Goal: Task Accomplishment & Management: Manage account settings

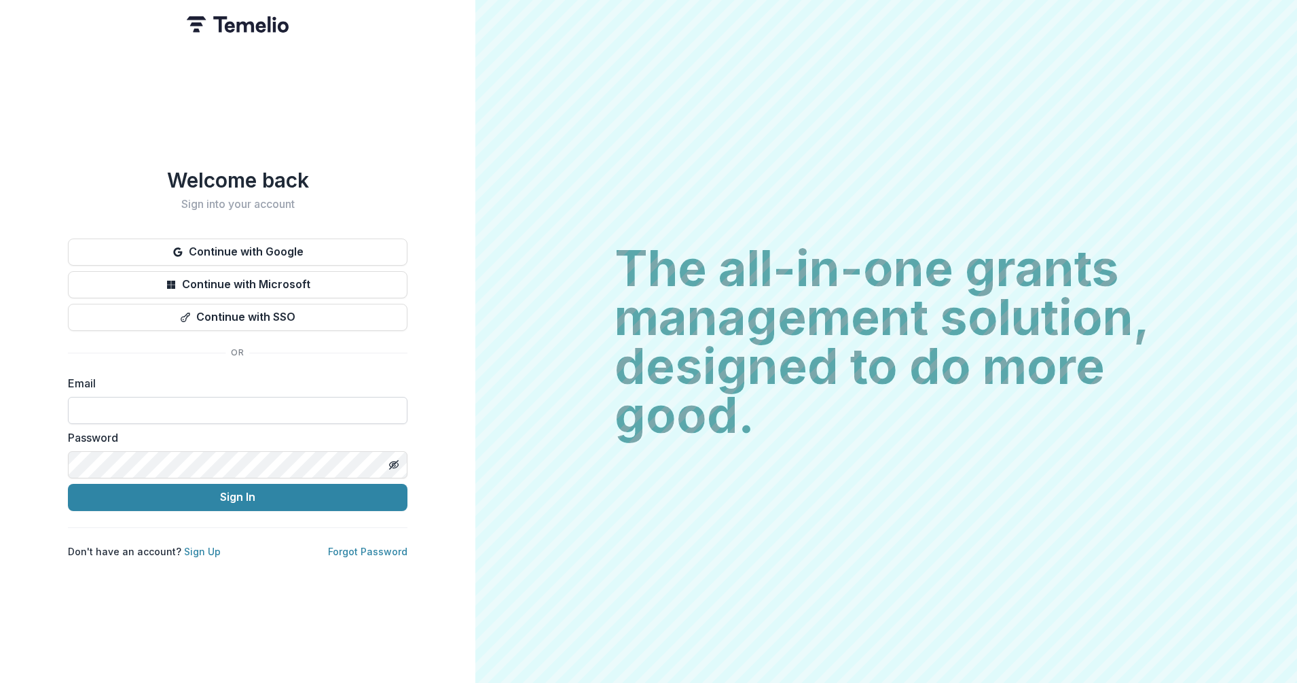
click at [206, 401] on input at bounding box center [238, 410] width 340 height 27
click at [206, 402] on input at bounding box center [238, 410] width 340 height 27
click at [0, 682] on com-1password-button at bounding box center [0, 683] width 0 height 0
type input "**********"
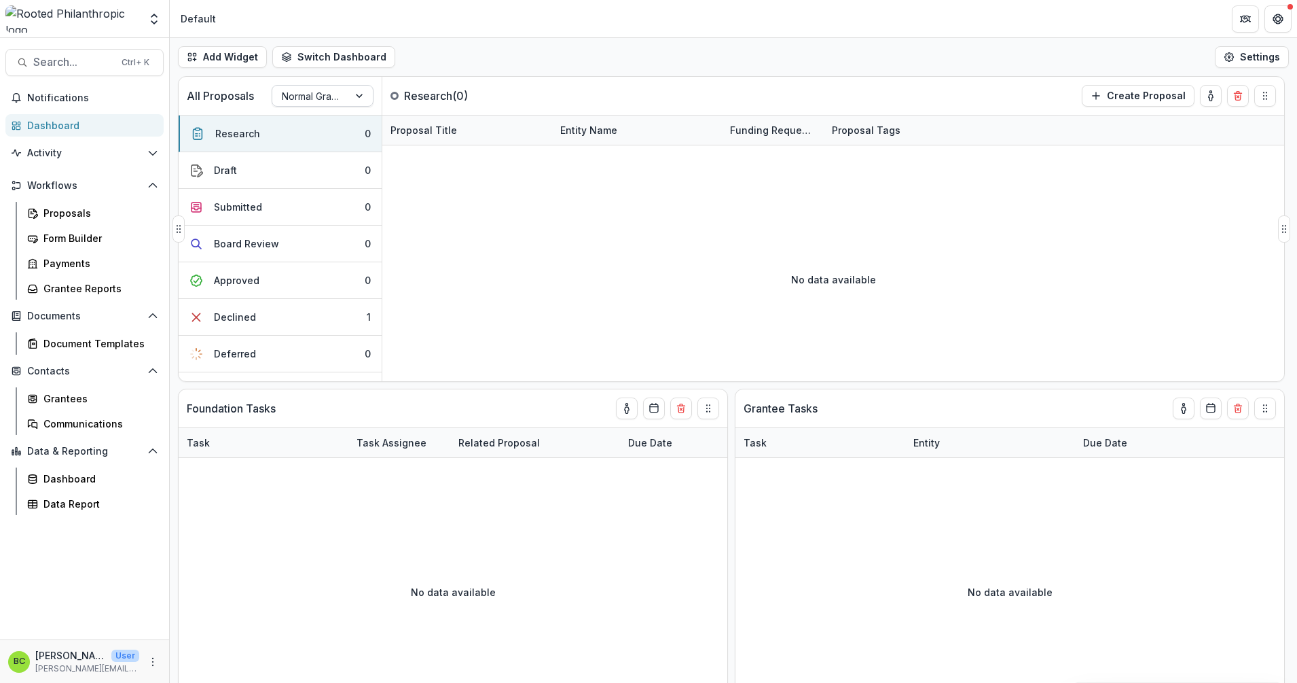
click at [331, 94] on div at bounding box center [310, 96] width 57 height 17
click at [331, 147] on div "LOI" at bounding box center [322, 147] width 95 height 21
click at [342, 178] on button "Submitted 1" at bounding box center [280, 170] width 203 height 37
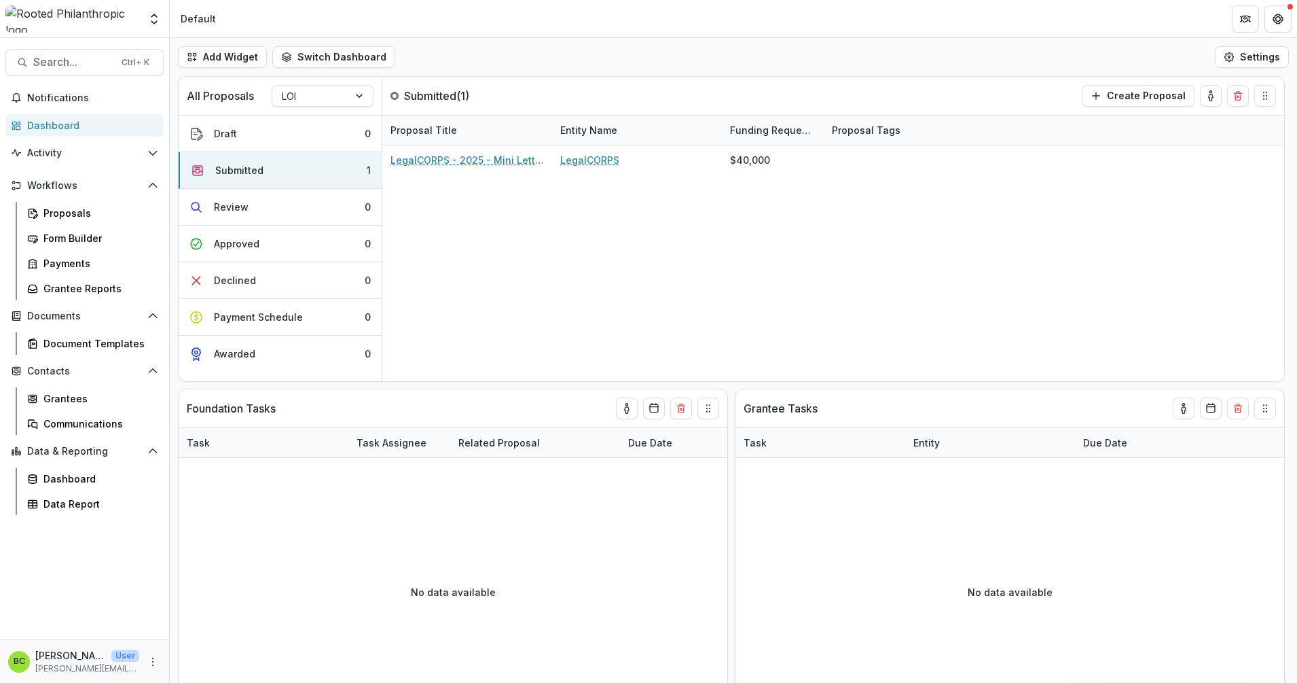
click at [577, 52] on div "Add Widget Switch Dashboard Default New Dashboard Settings" at bounding box center [733, 57] width 1127 height 38
click at [364, 89] on div at bounding box center [360, 96] width 24 height 20
click at [333, 124] on div "Normal Grants" at bounding box center [322, 125] width 95 height 21
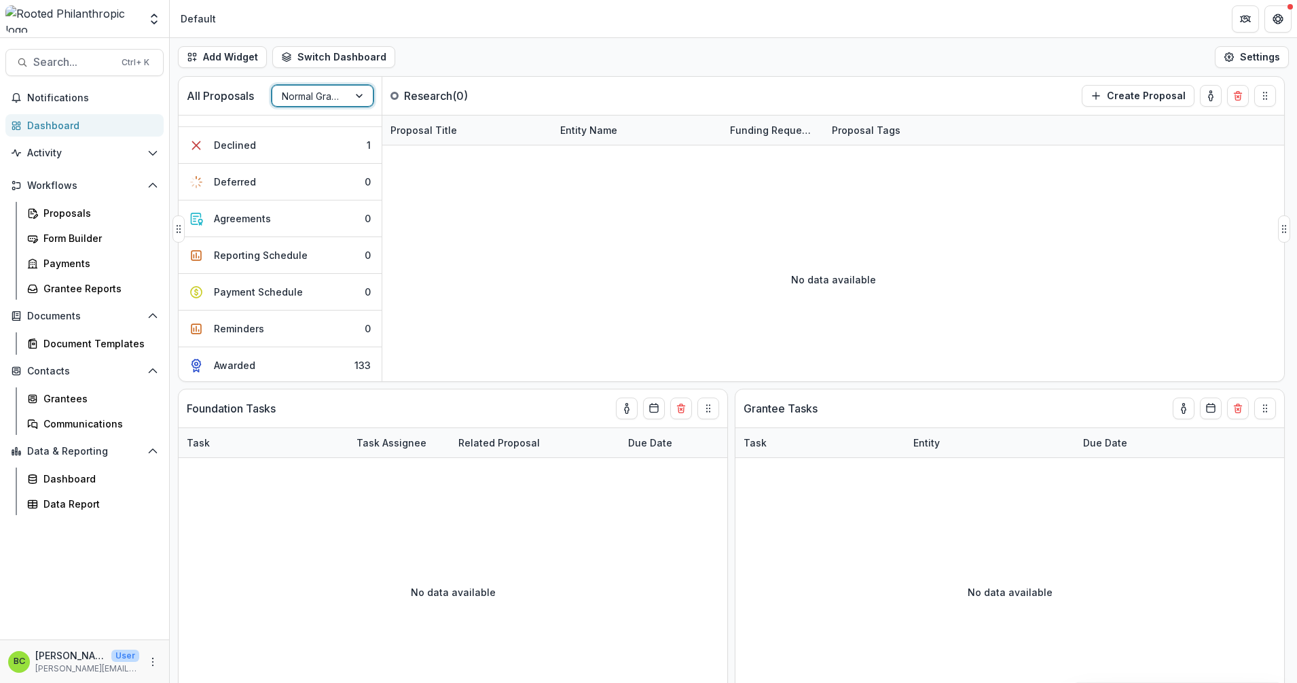
scroll to position [174, 0]
click at [524, 51] on div "Add Widget Switch Dashboard Default New Dashboard Settings" at bounding box center [733, 57] width 1127 height 38
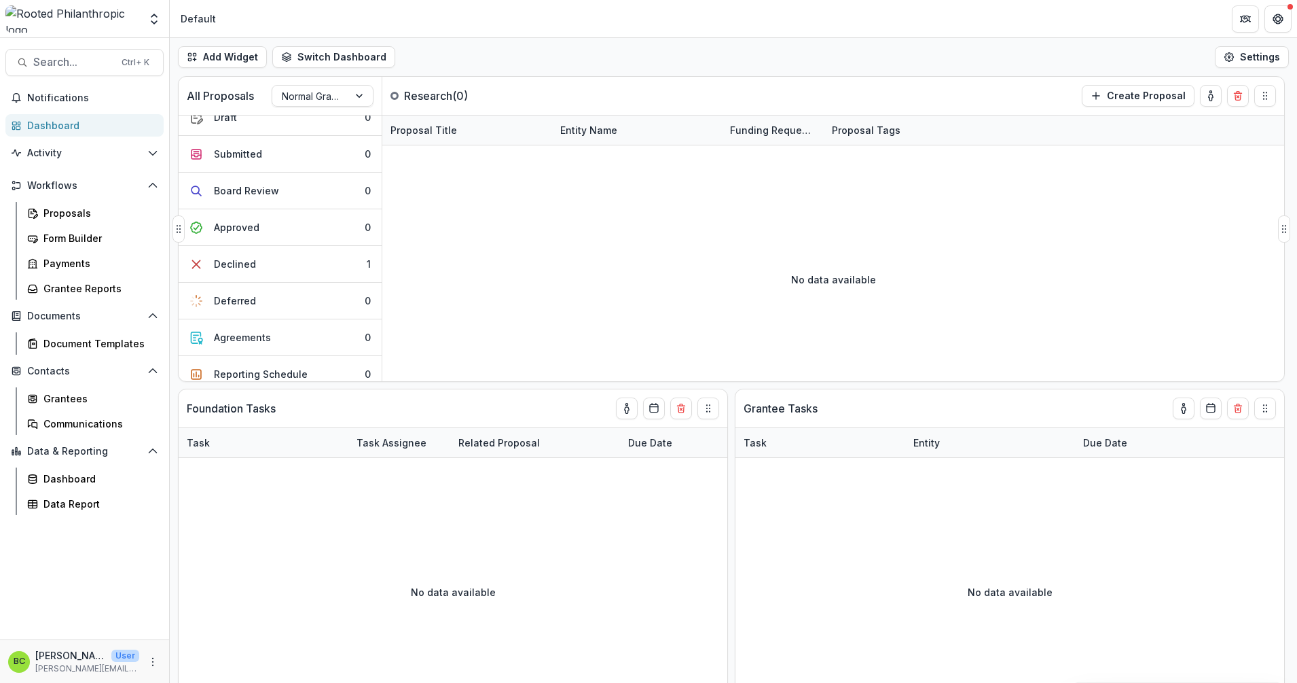
scroll to position [0, 0]
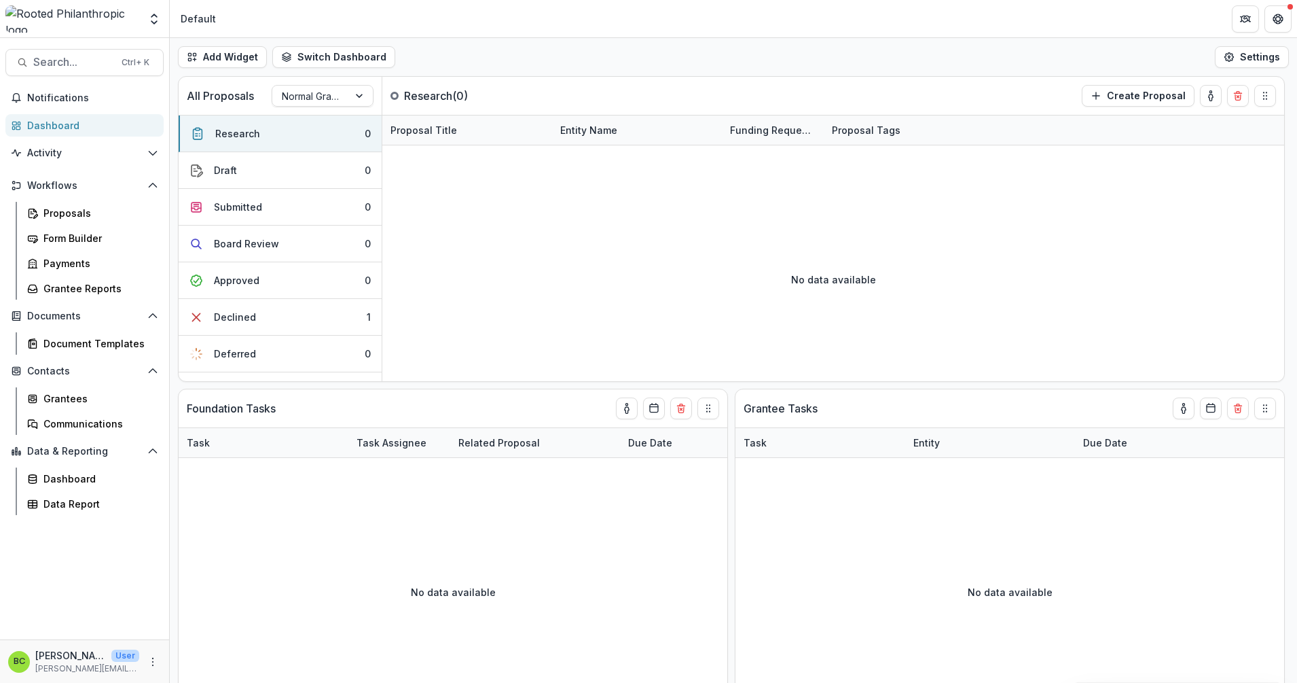
click at [542, 21] on header "Default" at bounding box center [733, 18] width 1127 height 37
click at [868, 28] on header "Default" at bounding box center [733, 18] width 1127 height 37
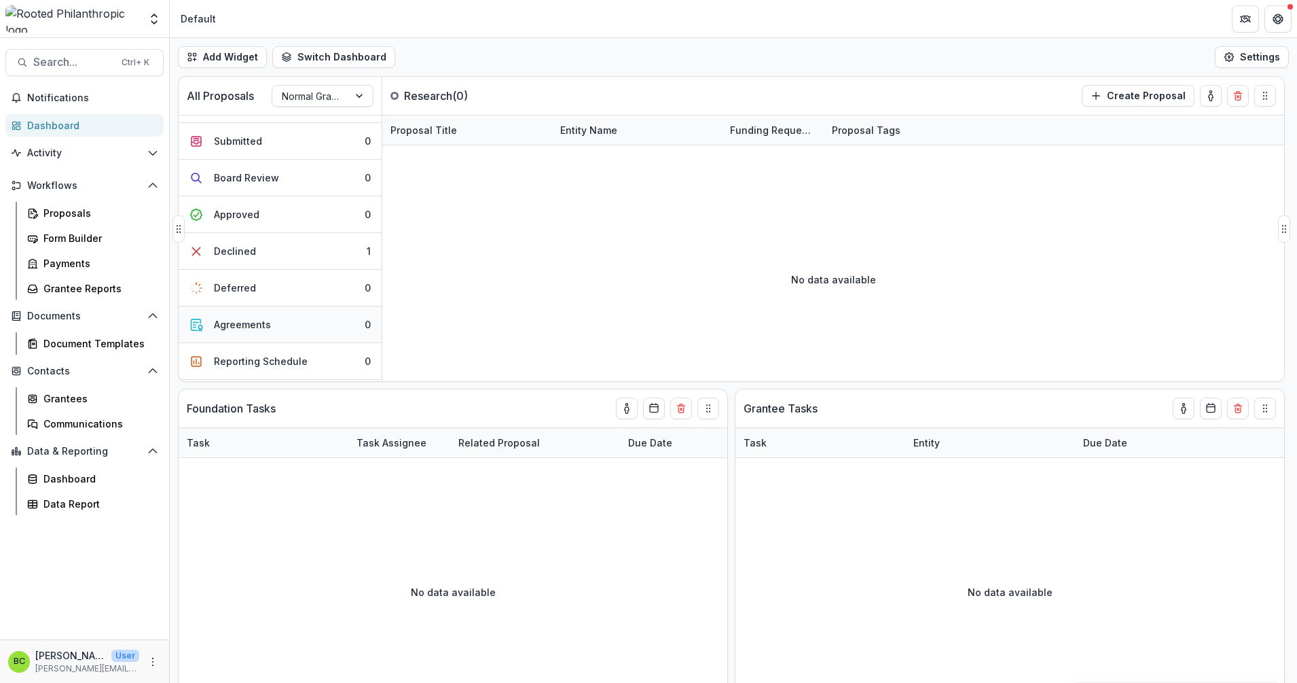
scroll to position [174, 0]
click at [306, 367] on button "Awarded 133" at bounding box center [280, 363] width 203 height 36
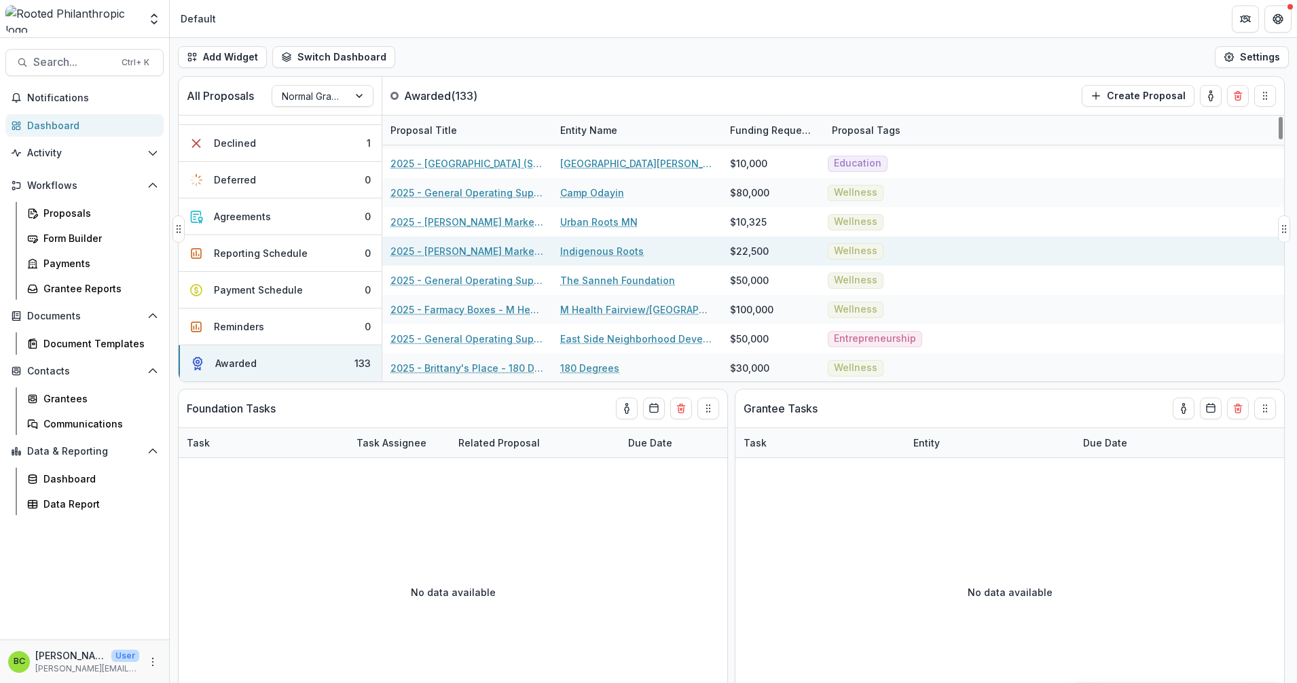
scroll to position [85, 0]
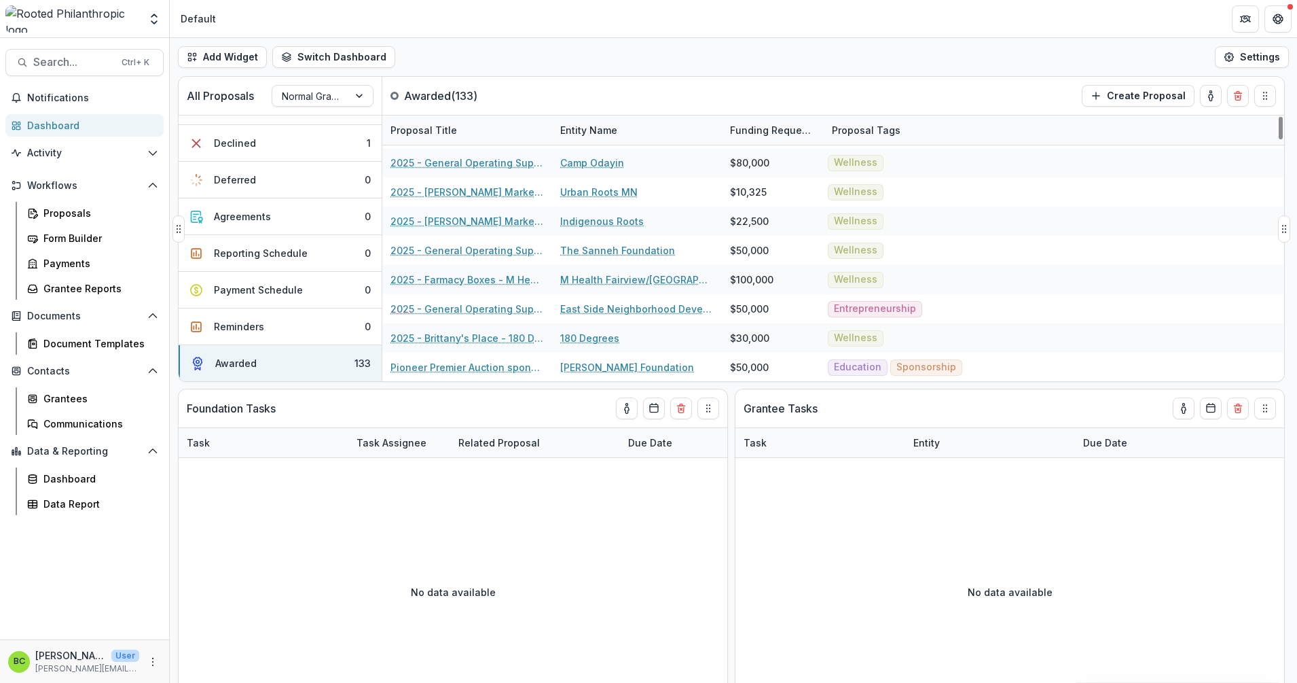
click at [593, 130] on div "Entity Name" at bounding box center [588, 130] width 73 height 14
click at [606, 156] on input at bounding box center [636, 161] width 163 height 22
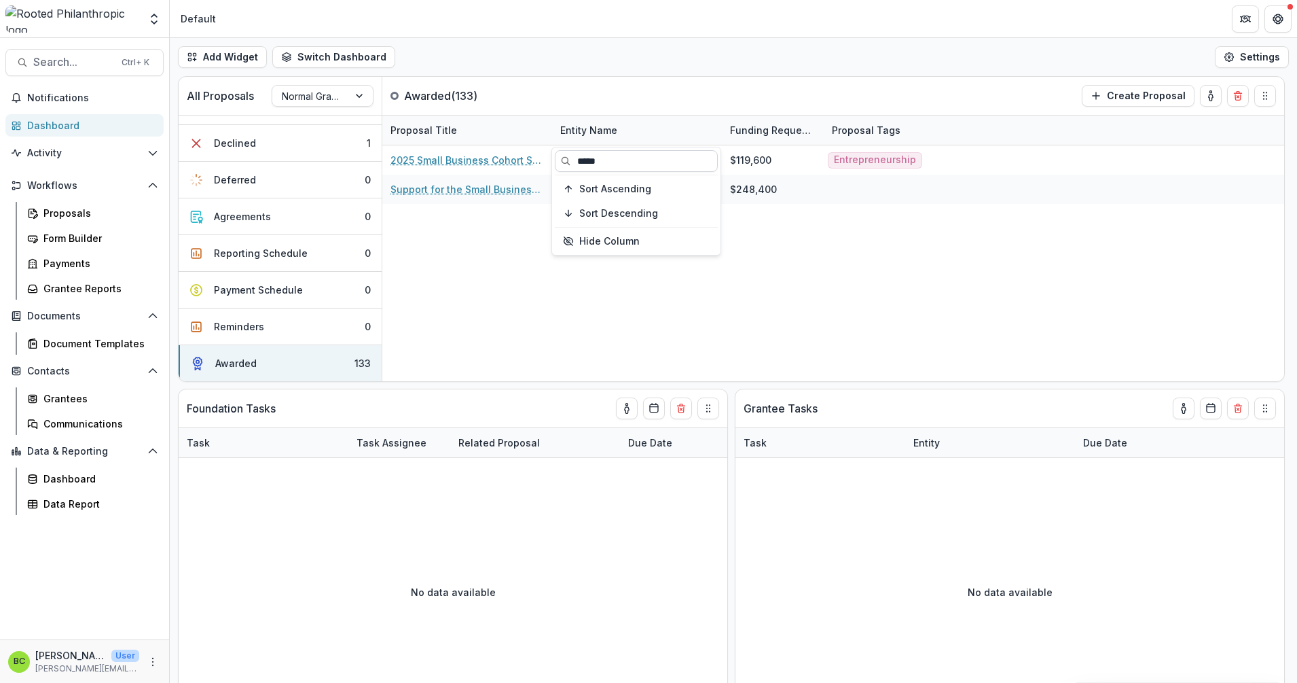
scroll to position [0, 0]
type input "*****"
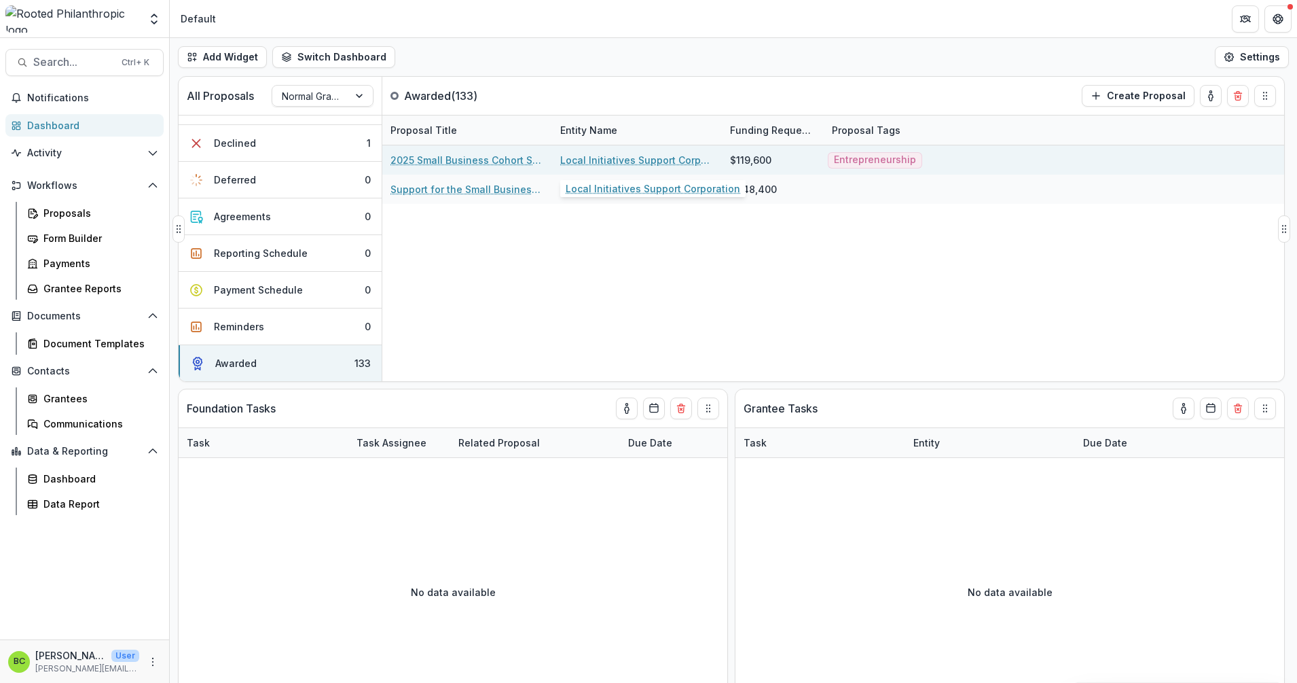
click at [608, 153] on link "Local Initiatives Support Corporation" at bounding box center [636, 160] width 153 height 14
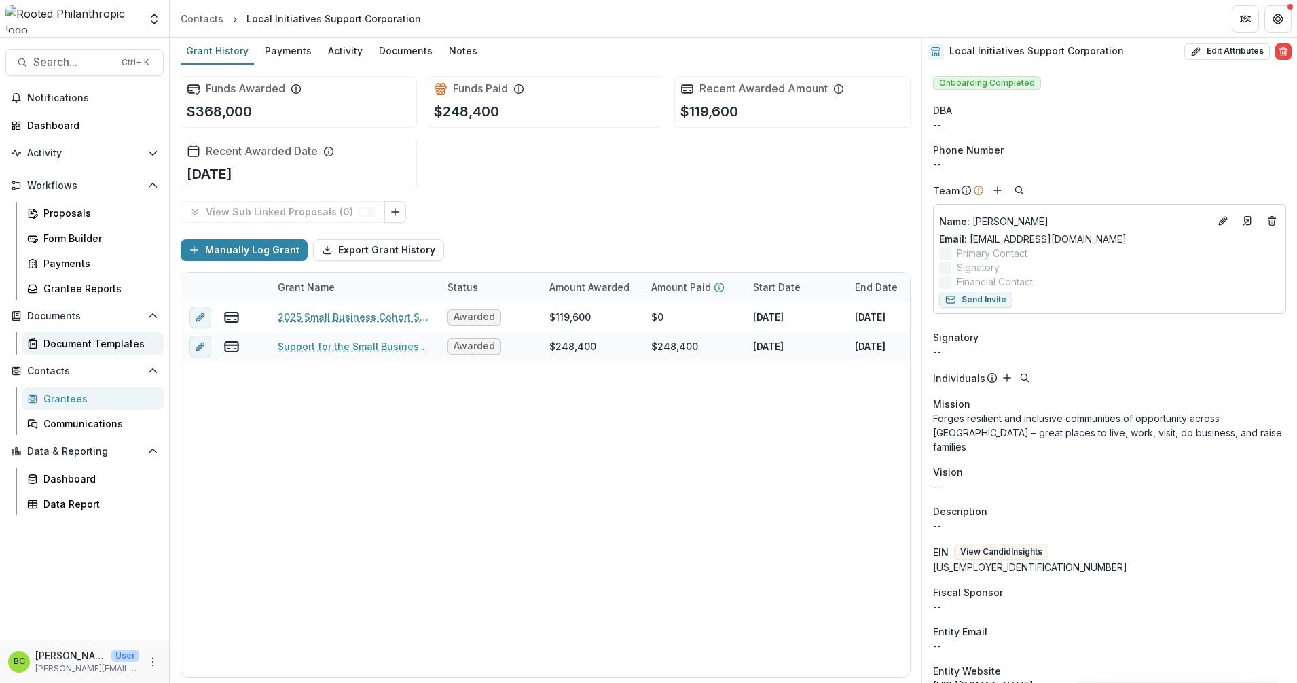
click at [73, 344] on div "Document Templates" at bounding box center [97, 343] width 109 height 14
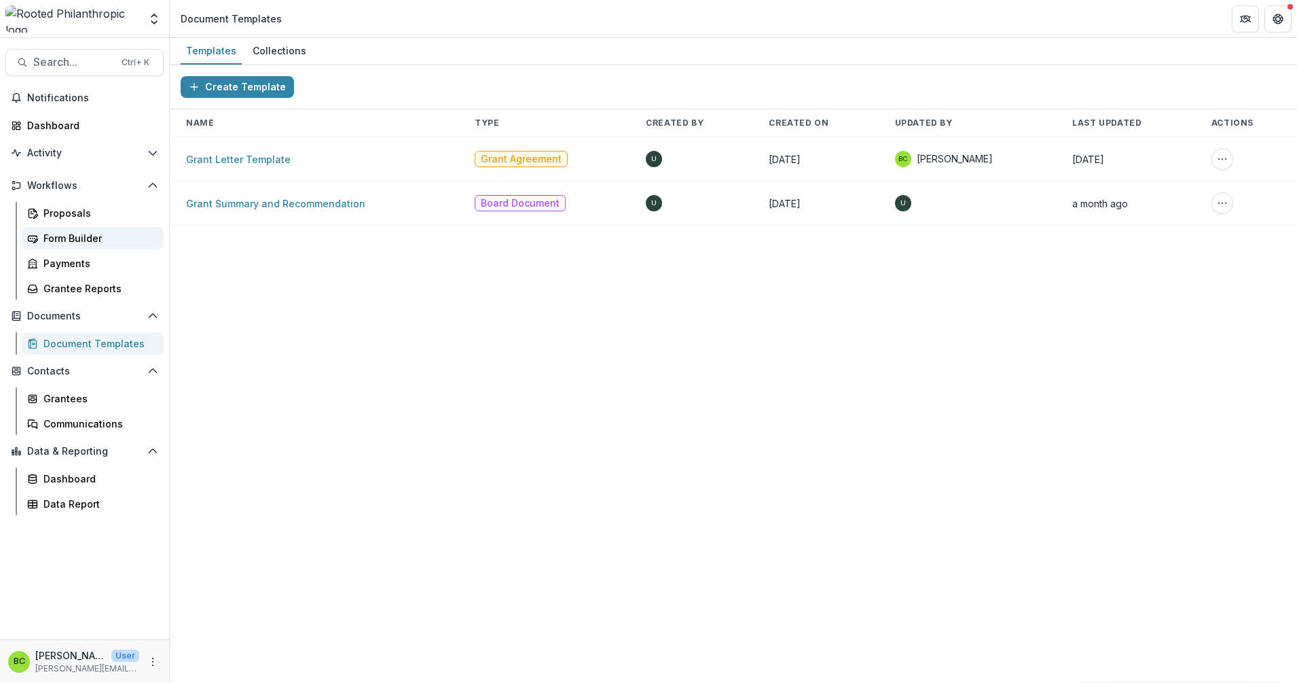
click at [88, 240] on div "Form Builder" at bounding box center [97, 238] width 109 height 14
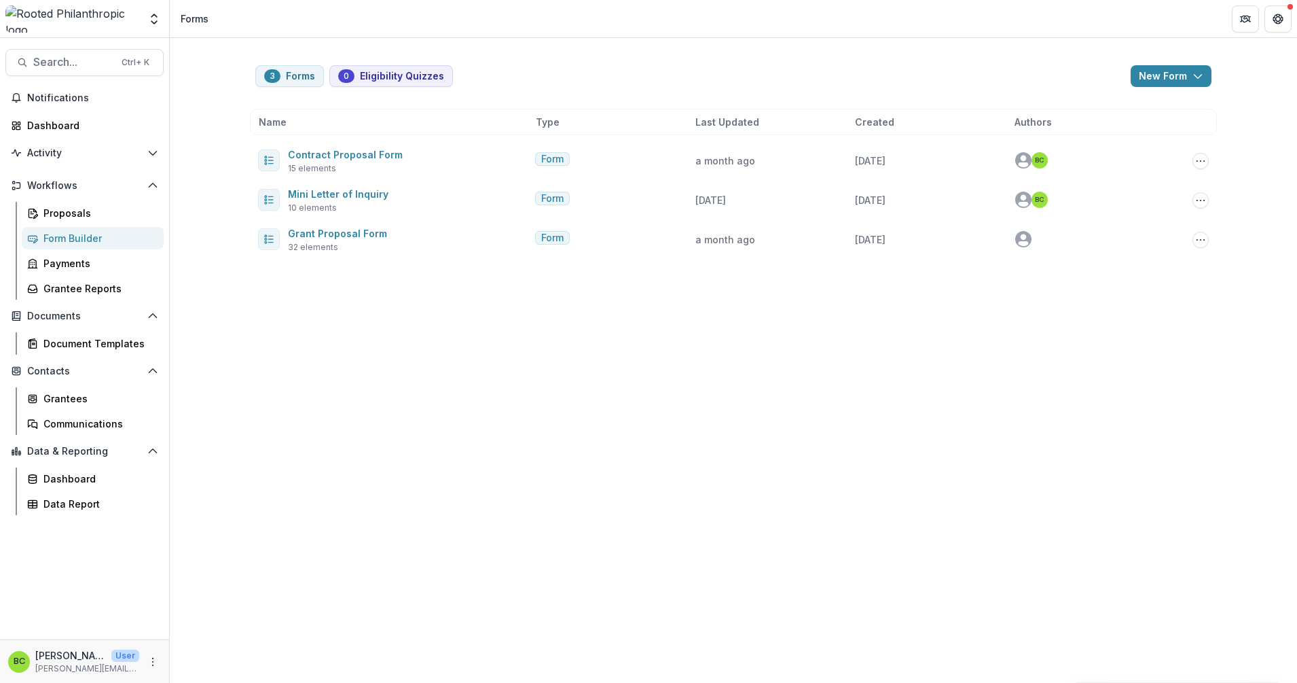
drag, startPoint x: 88, startPoint y: 240, endPoint x: 563, endPoint y: 334, distance: 484.6
click at [563, 334] on div "3 Forms 0 Eligibility Quizzes New Form New Eligibility Quiz New Form Name Type …" at bounding box center [733, 360] width 1127 height 645
click at [60, 428] on div "Communications" at bounding box center [97, 423] width 109 height 14
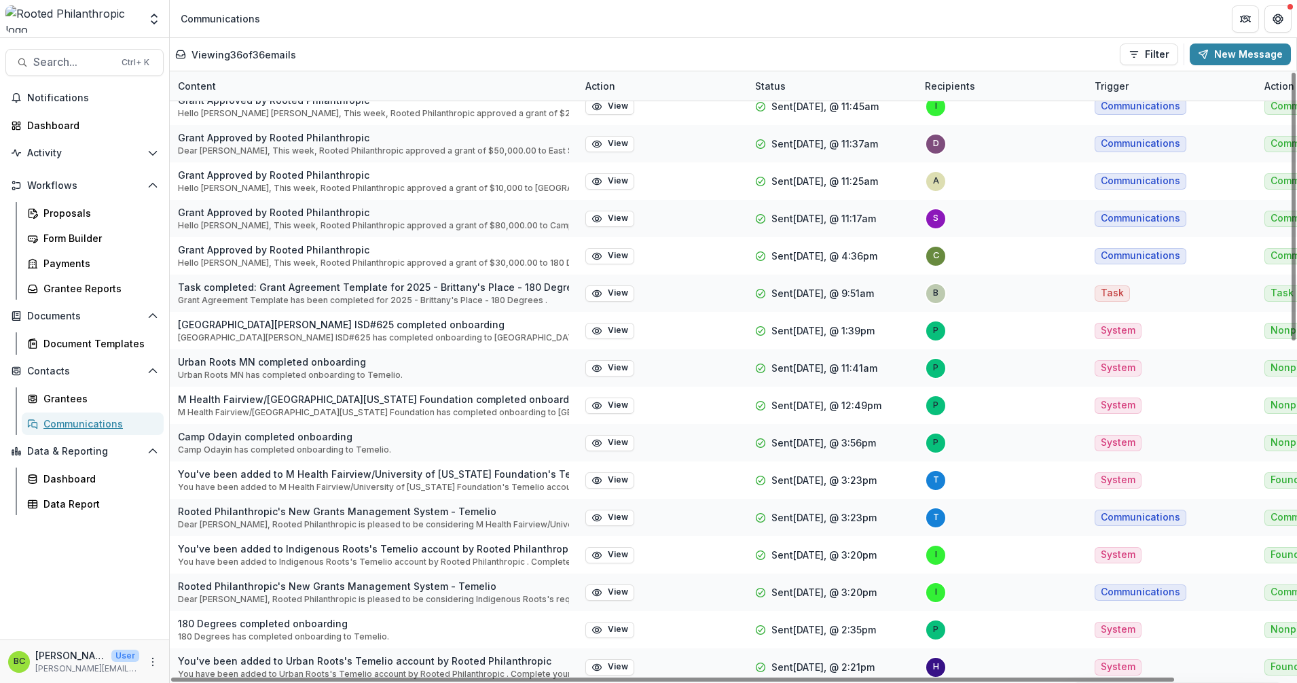
scroll to position [424, 0]
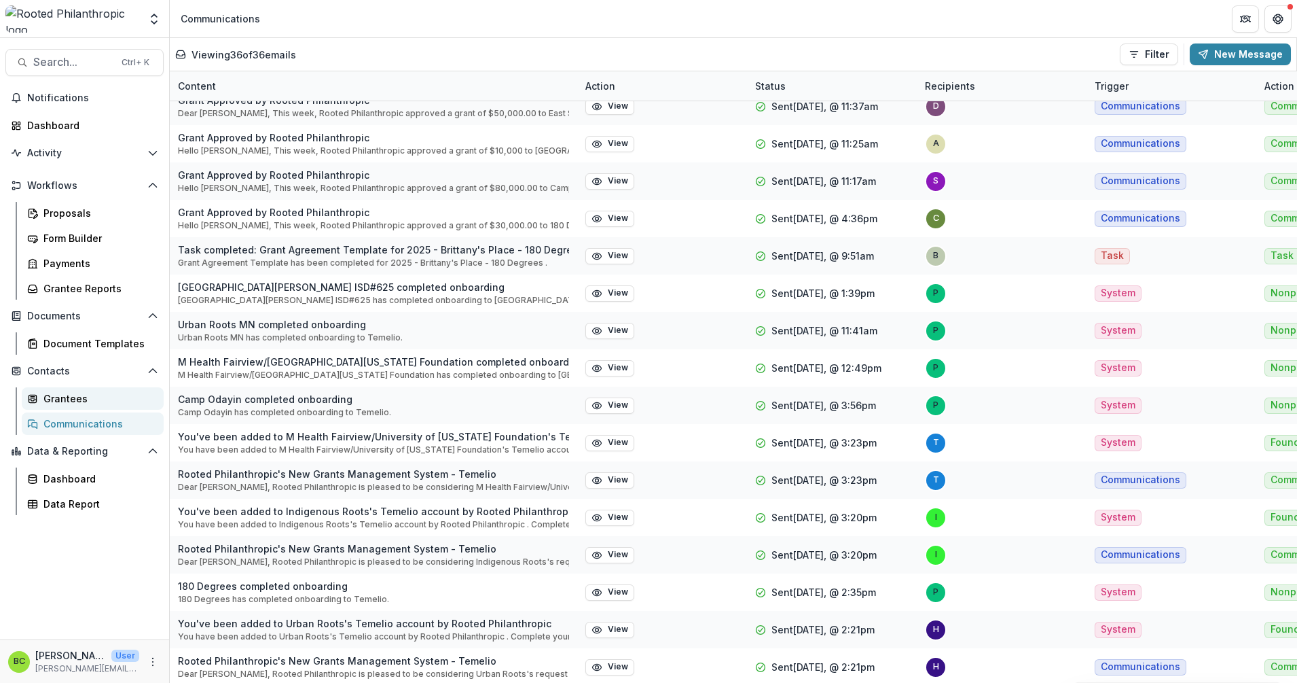
click at [56, 397] on div "Grantees" at bounding box center [97, 398] width 109 height 14
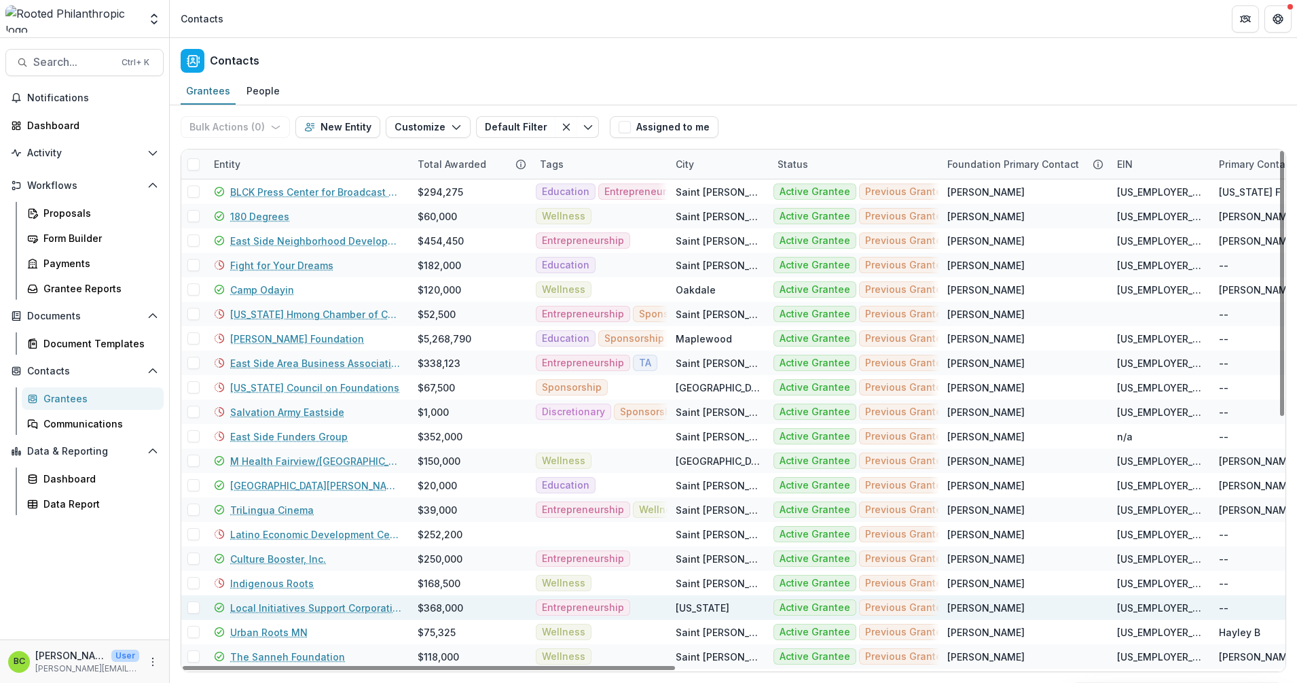
click at [344, 609] on link "Local Initiatives Support Corporation" at bounding box center [315, 607] width 171 height 14
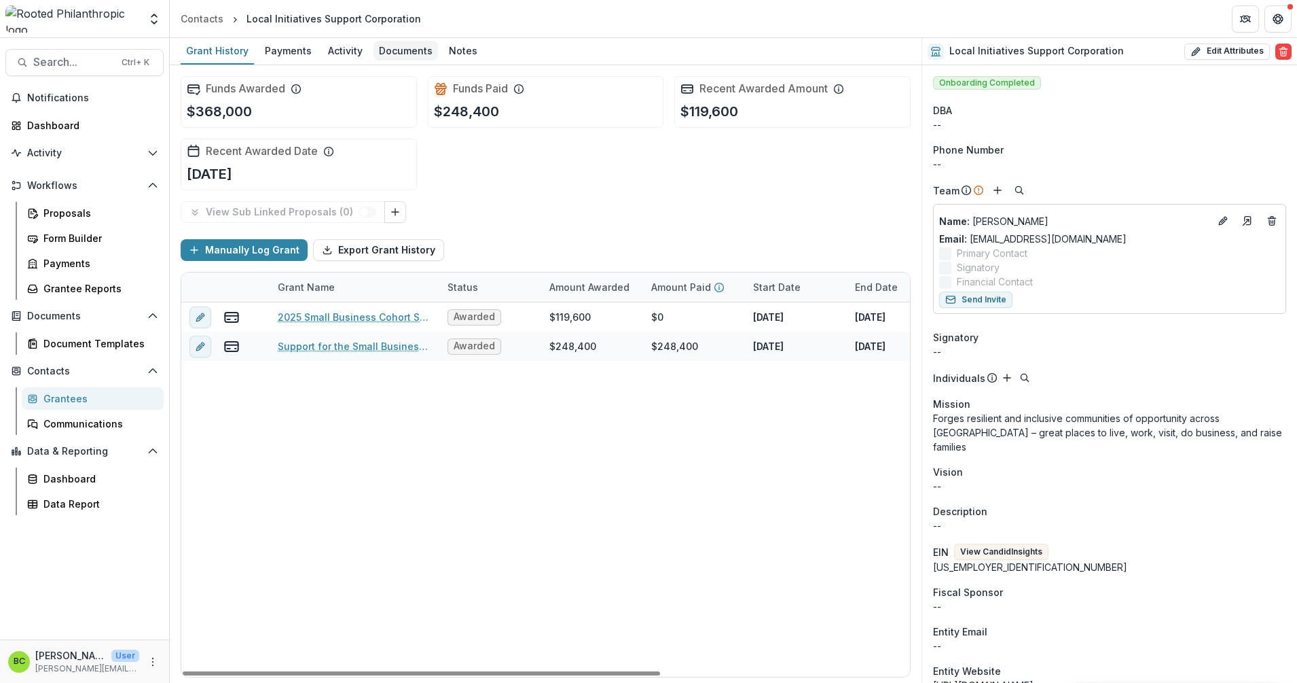
click at [382, 47] on div "Documents" at bounding box center [406, 51] width 65 height 20
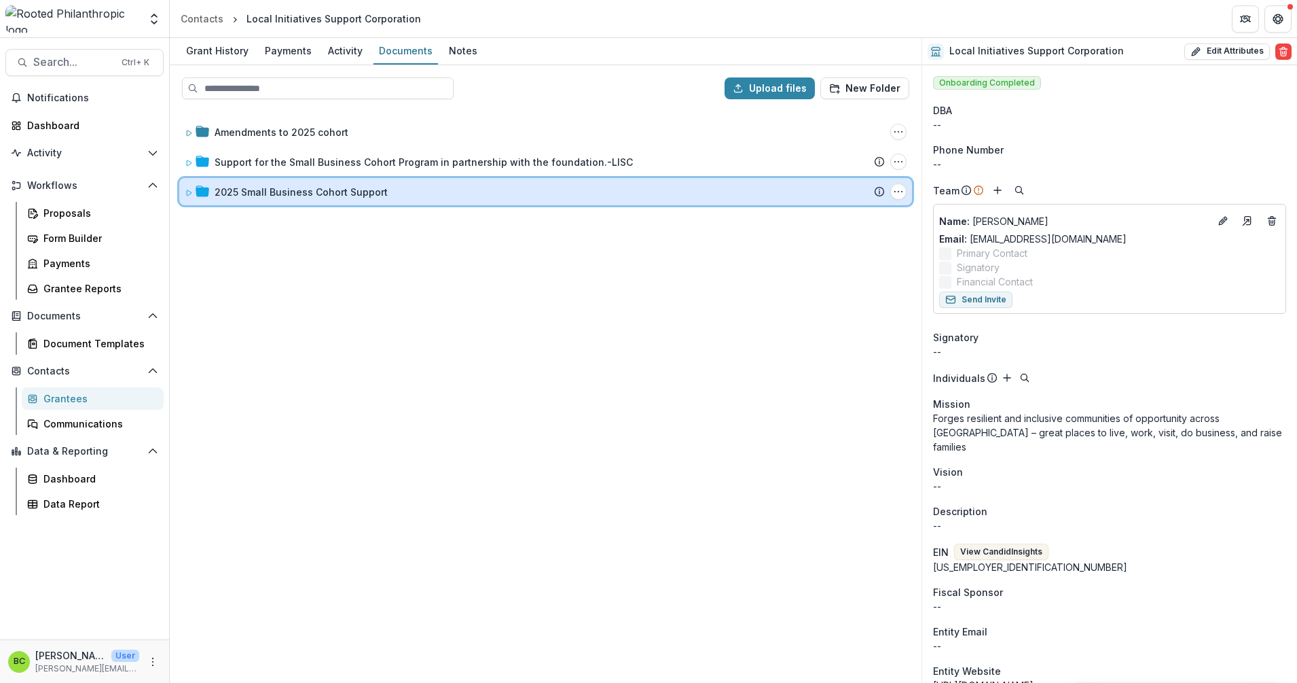
click at [185, 187] on span at bounding box center [189, 192] width 8 height 14
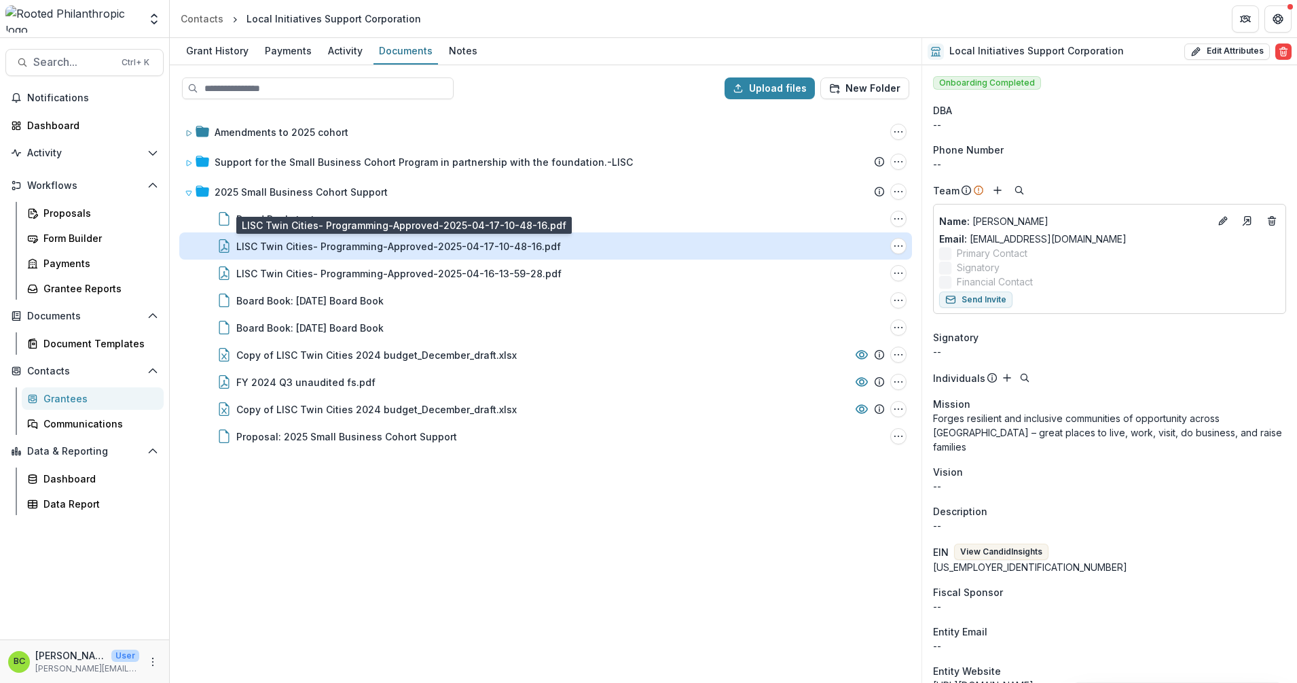
click at [428, 249] on div "LISC Twin Cities- Programming-Approved-2025-04-17-10-48-16.pdf" at bounding box center [398, 246] width 325 height 14
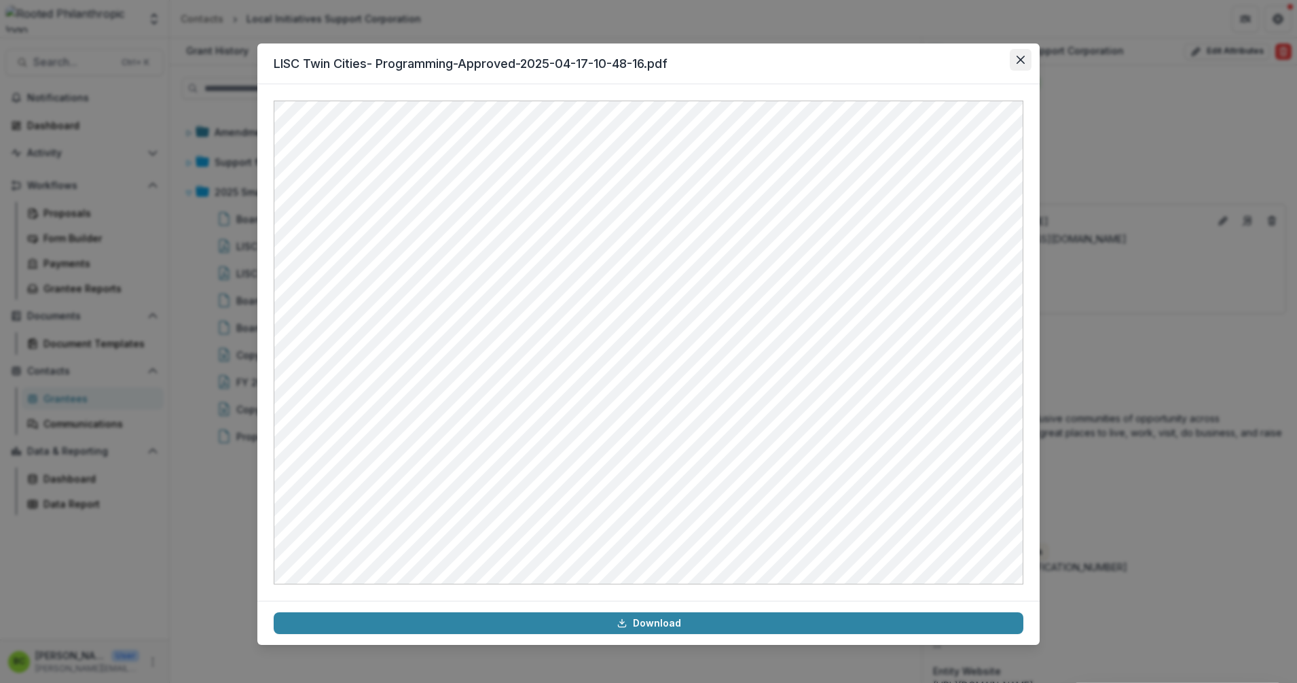
click at [1028, 58] on button "Close" at bounding box center [1021, 60] width 22 height 22
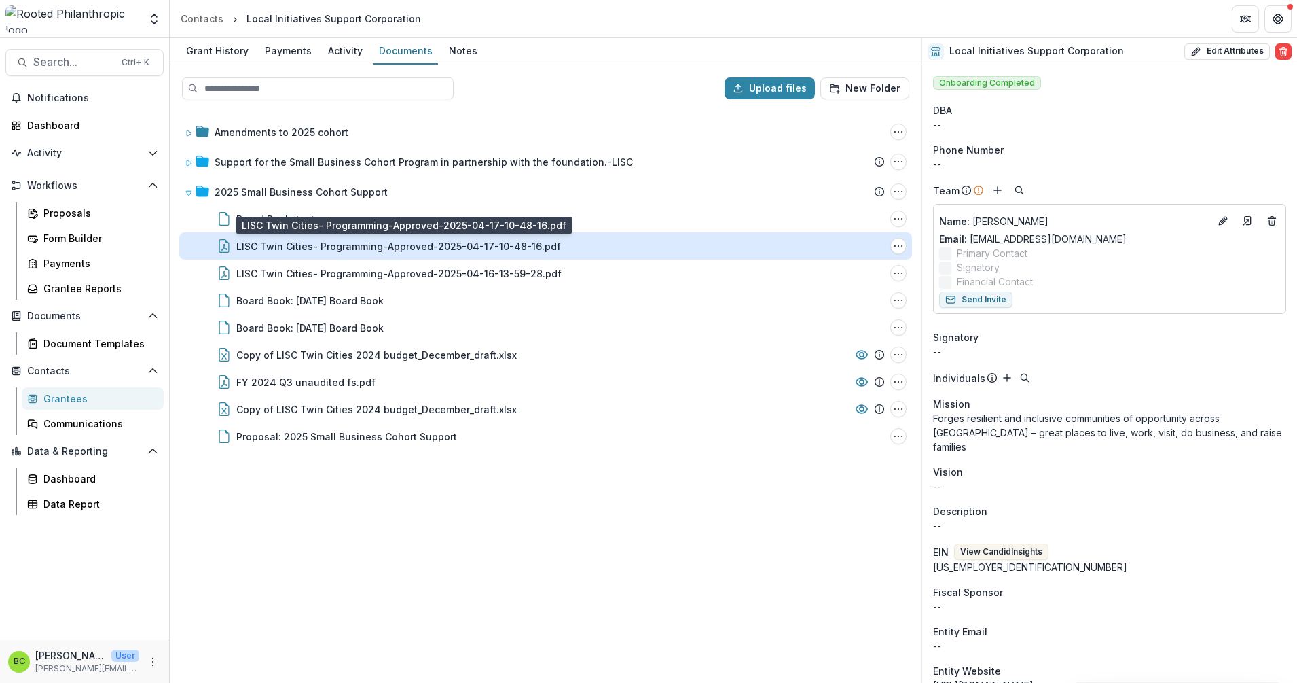
click at [455, 241] on div "LISC Twin Cities- Programming-Approved-2025-04-17-10-48-16.pdf" at bounding box center [398, 246] width 325 height 14
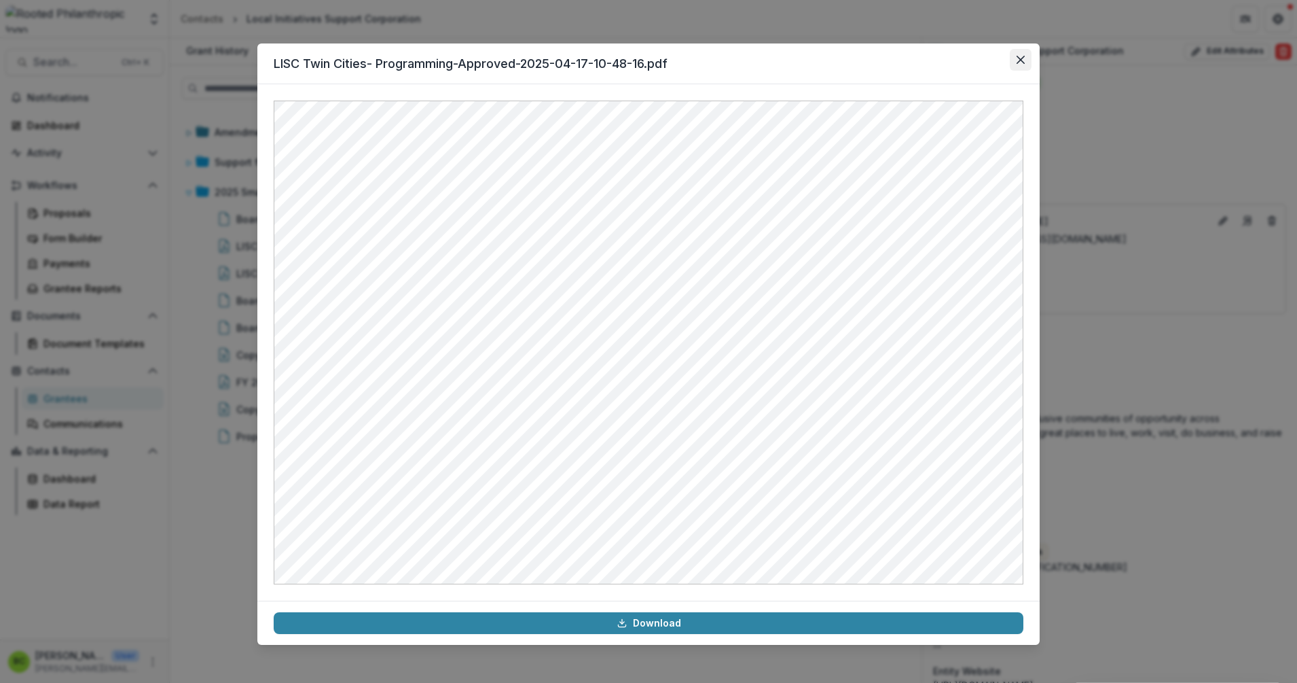
click at [1020, 63] on icon "Close" at bounding box center [1021, 60] width 8 height 8
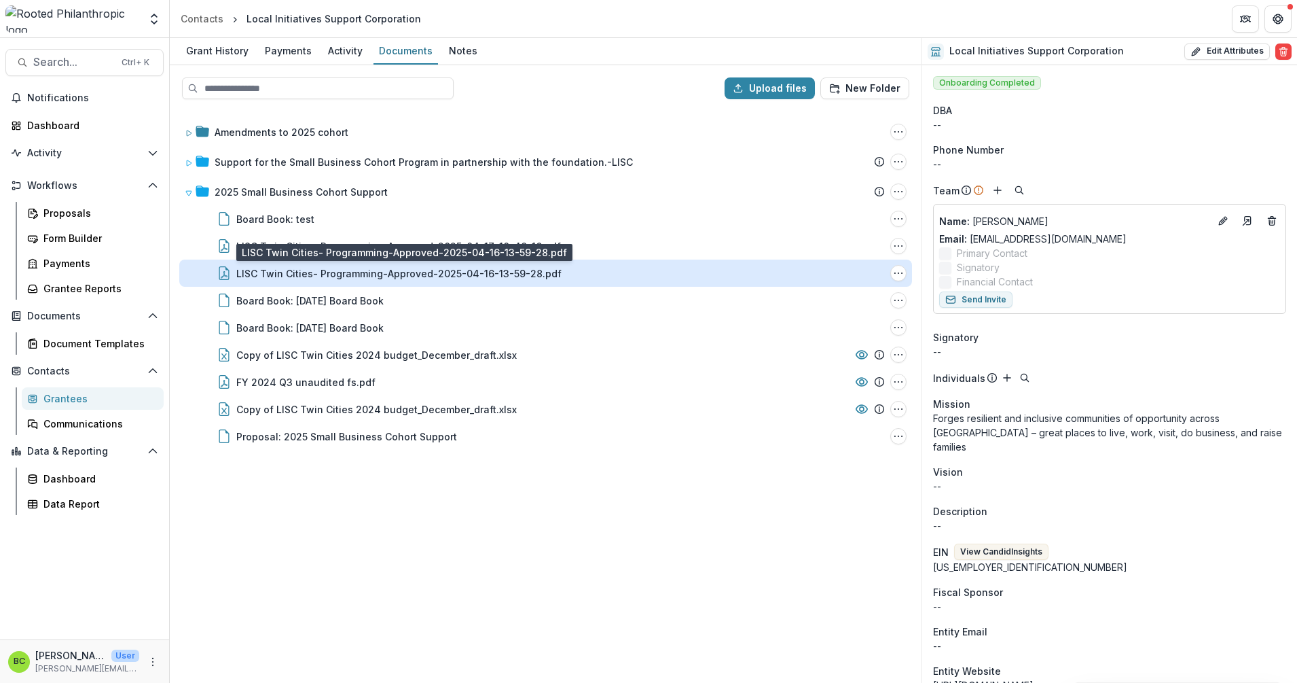
click at [513, 277] on div "LISC Twin Cities- Programming-Approved-2025-04-16-13-59-28.pdf" at bounding box center [398, 273] width 325 height 14
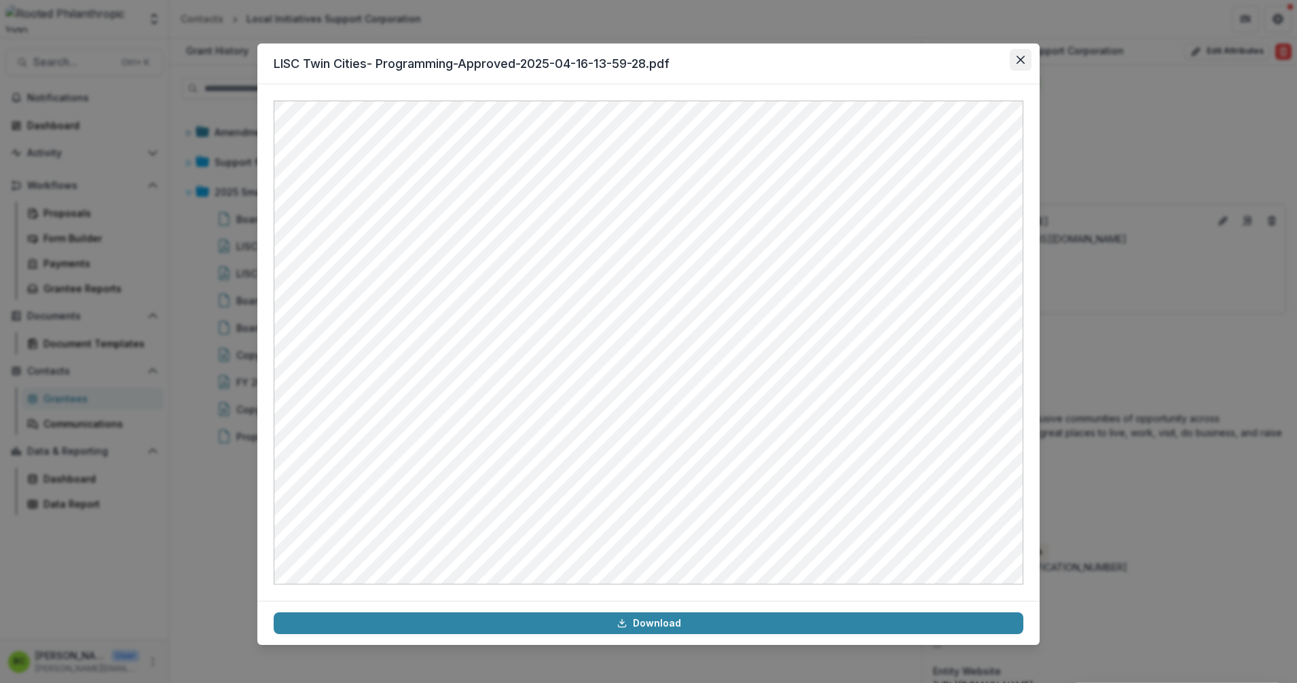
click at [1025, 53] on button "Close" at bounding box center [1021, 60] width 22 height 22
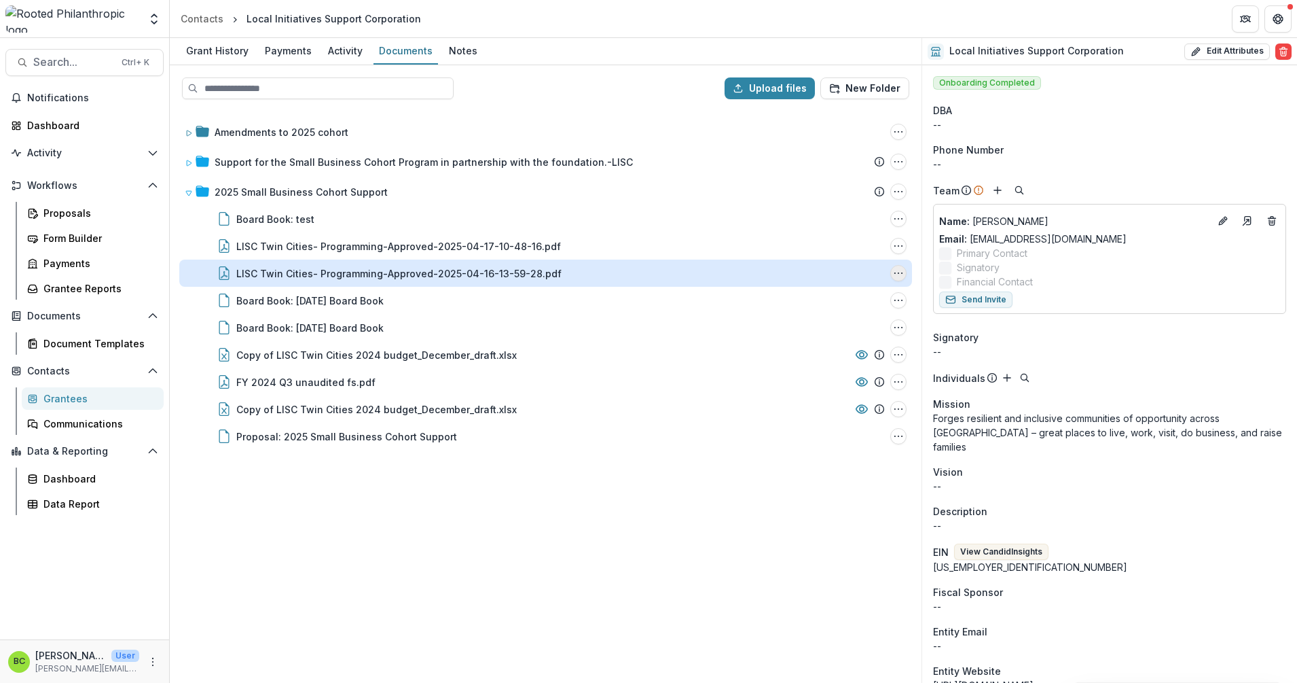
click at [905, 269] on button "LISC Twin Cities- Programming-Approved-2025-04-16-13-59-28.pdf Options" at bounding box center [898, 273] width 16 height 16
click at [807, 363] on button "Delete" at bounding box center [830, 366] width 145 height 22
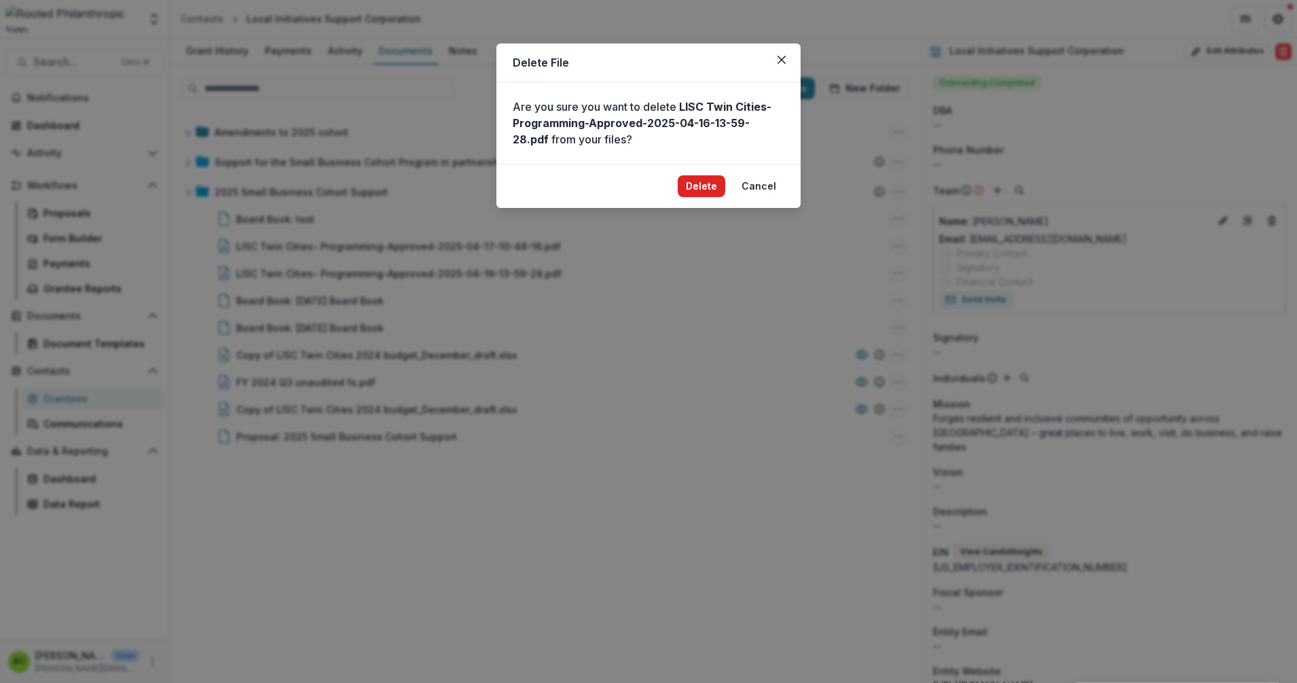
click at [708, 181] on button "Delete" at bounding box center [702, 186] width 48 height 22
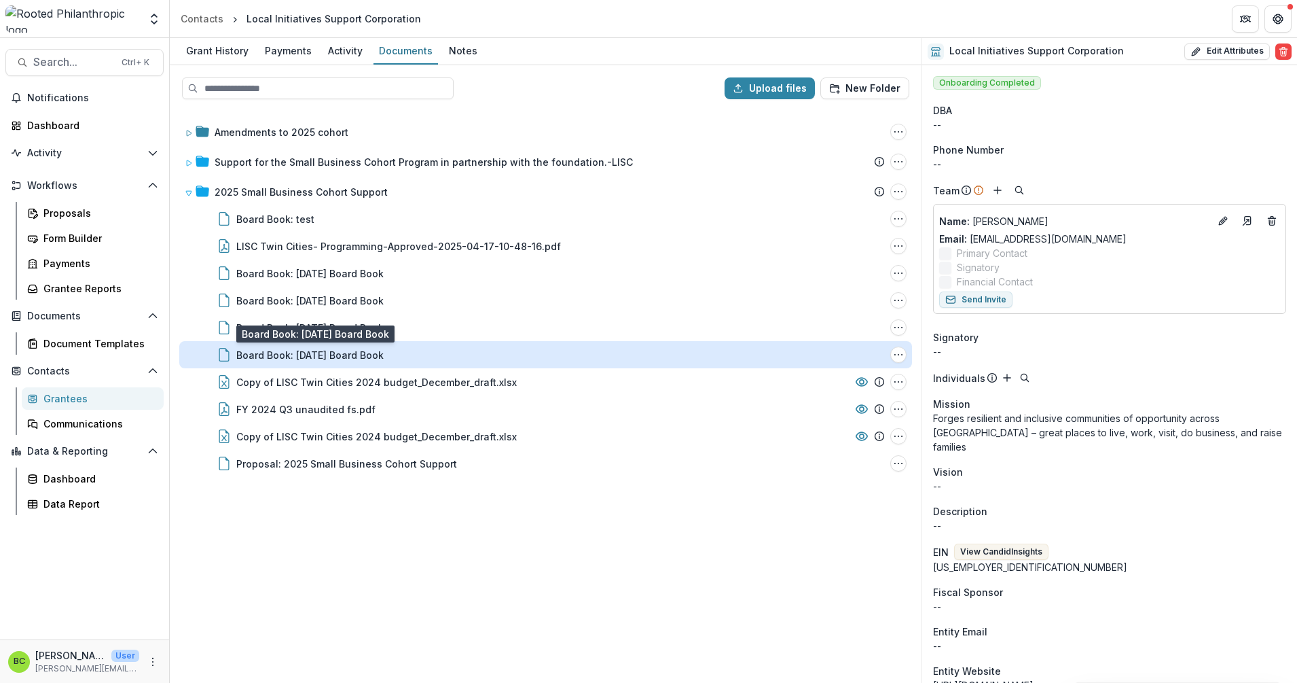
click at [360, 349] on div "Board Book: [DATE] Board Book" at bounding box center [309, 355] width 147 height 14
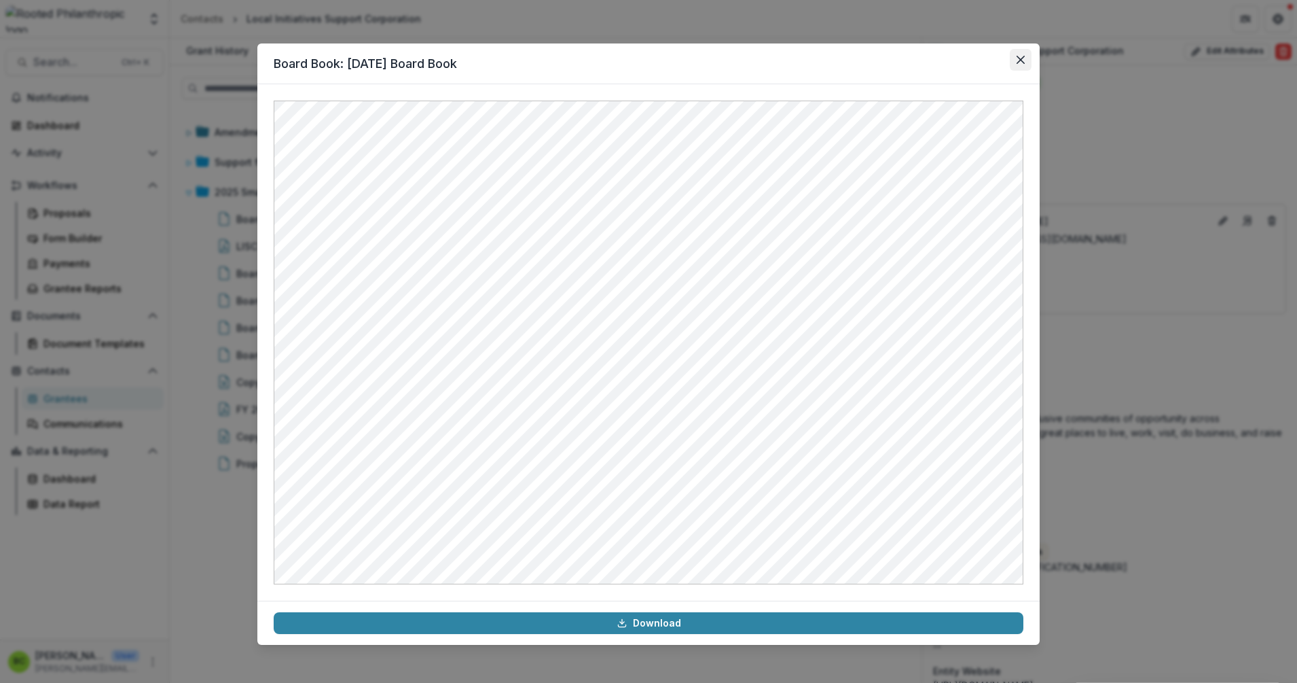
click at [1021, 54] on button "Close" at bounding box center [1021, 60] width 22 height 22
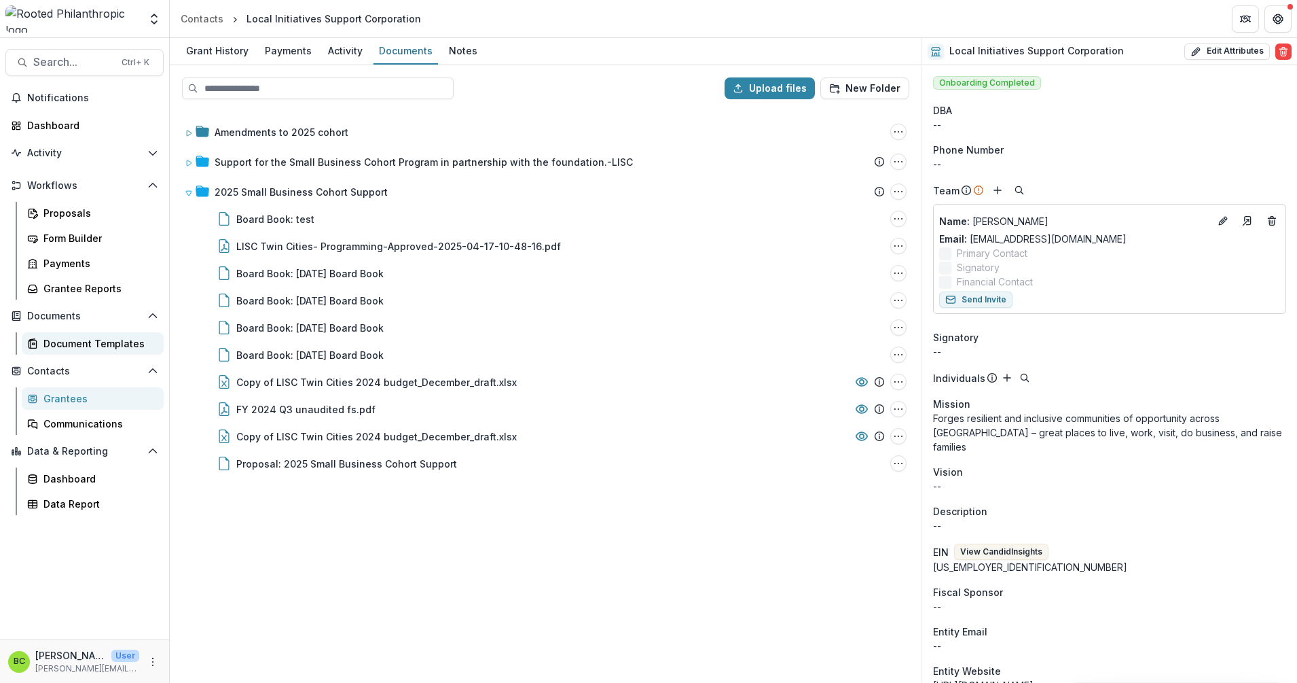
click at [82, 339] on div "Document Templates" at bounding box center [97, 343] width 109 height 14
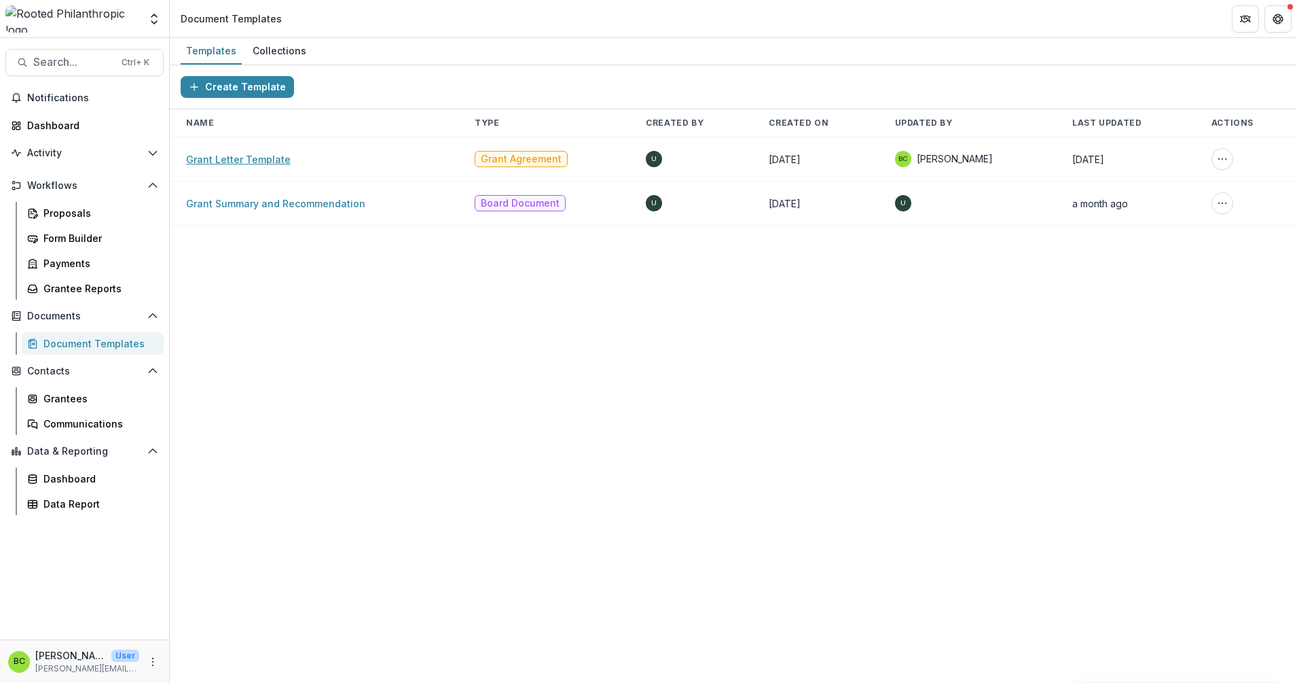
click at [240, 156] on link "Grant Letter Template" at bounding box center [238, 159] width 105 height 12
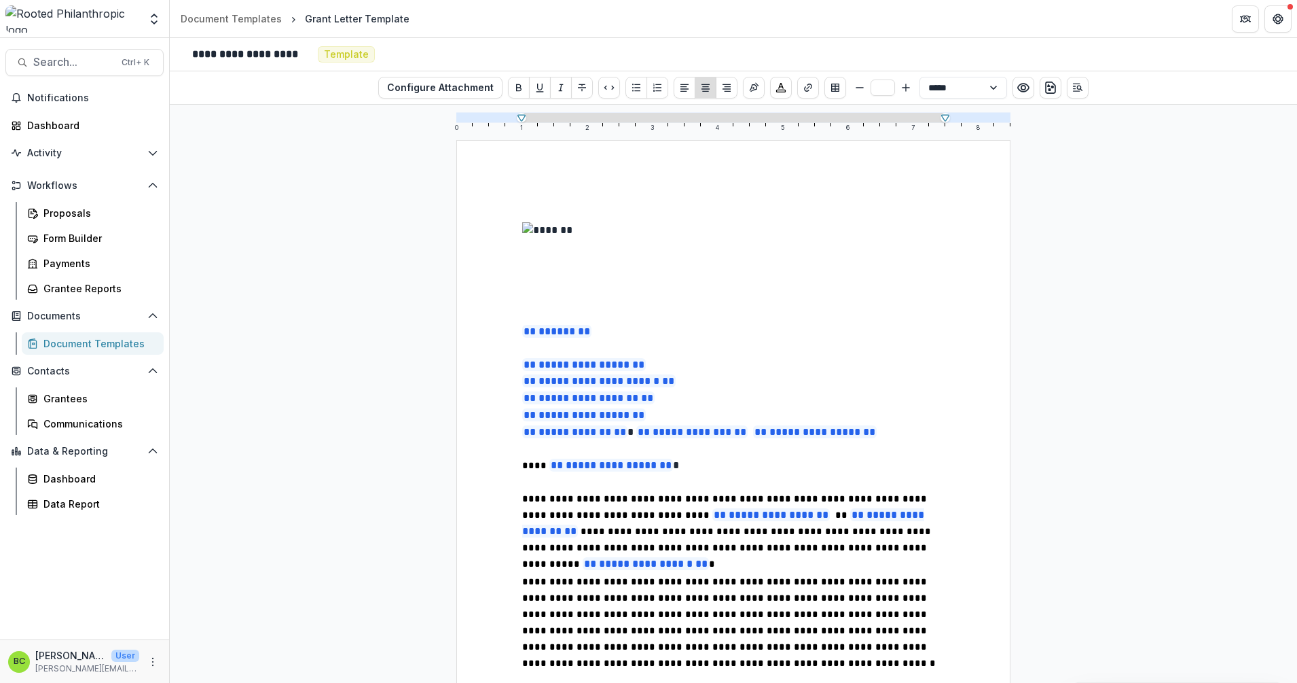
type input "**"
click at [845, 551] on p "**********" at bounding box center [733, 523] width 422 height 67
